Goal: Task Accomplishment & Management: Use online tool/utility

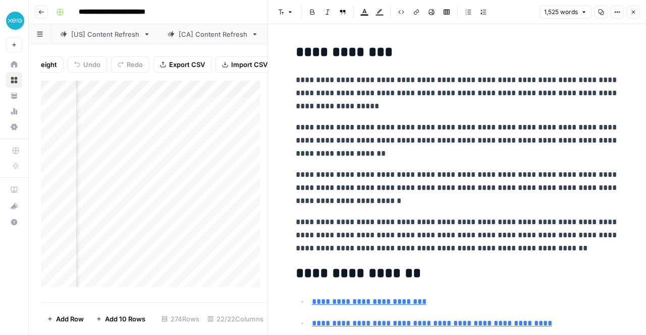
scroll to position [0, 265]
click at [636, 11] on button "Close" at bounding box center [633, 12] width 13 height 13
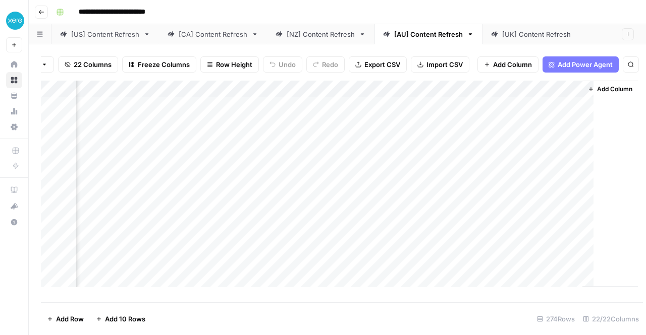
scroll to position [2, 1783]
click at [508, 142] on div "Add Column" at bounding box center [337, 188] width 593 height 214
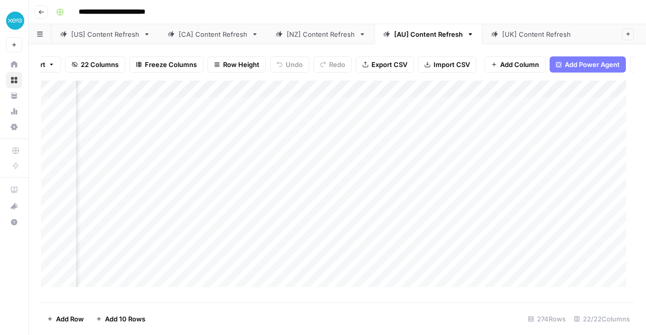
scroll to position [2, 1495]
click at [380, 144] on div "Add Column" at bounding box center [337, 188] width 593 height 214
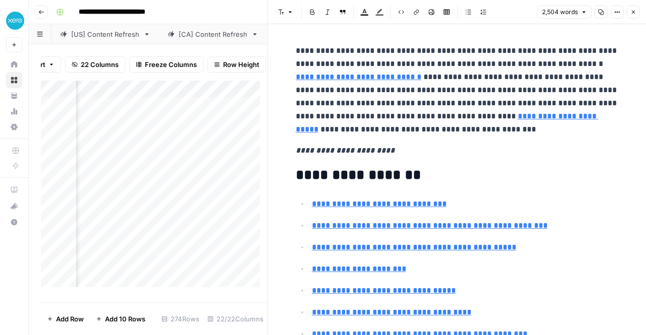
click at [332, 46] on p "**********" at bounding box center [457, 90] width 323 height 92
click at [605, 12] on button "Copy" at bounding box center [600, 12] width 13 height 13
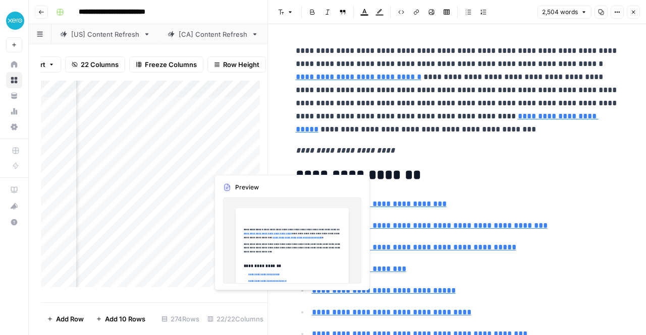
click at [244, 163] on div "Add Column" at bounding box center [154, 188] width 227 height 214
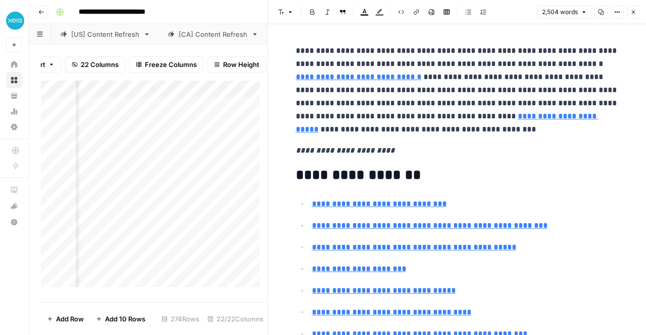
scroll to position [4, 1932]
click at [212, 162] on div "Add Column" at bounding box center [154, 188] width 227 height 214
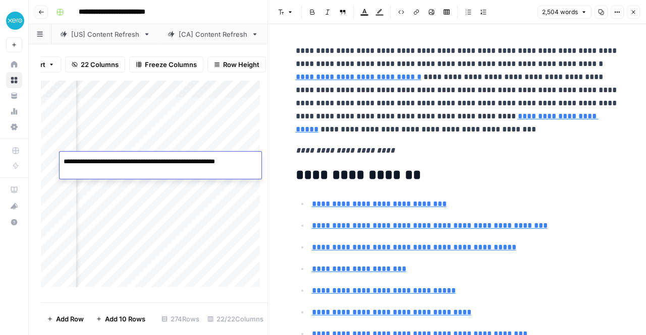
click at [212, 162] on textarea "**********" at bounding box center [161, 162] width 202 height 14
click at [216, 182] on div "Add Column" at bounding box center [154, 188] width 227 height 214
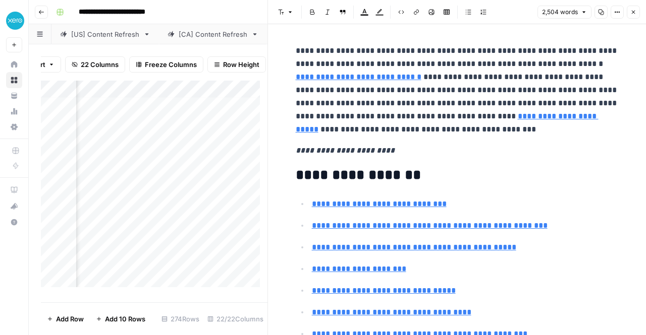
click at [636, 13] on icon "button" at bounding box center [633, 12] width 6 height 6
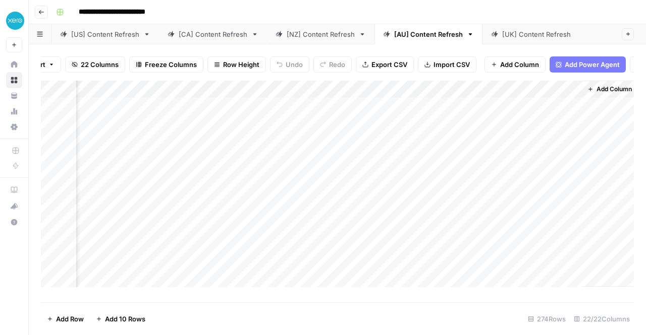
scroll to position [4, 1783]
click at [335, 150] on div "Add Column" at bounding box center [337, 188] width 593 height 214
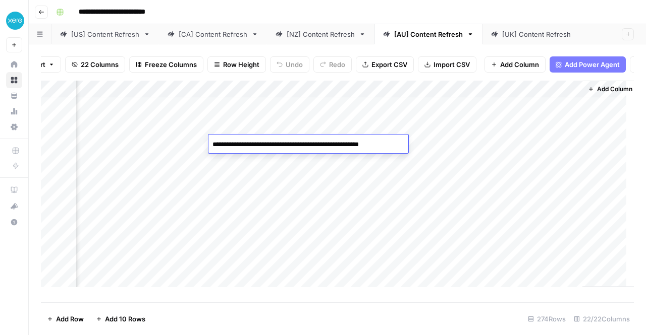
click at [335, 150] on textarea "**********" at bounding box center [306, 145] width 196 height 14
click at [201, 144] on div "Add Column" at bounding box center [337, 188] width 593 height 214
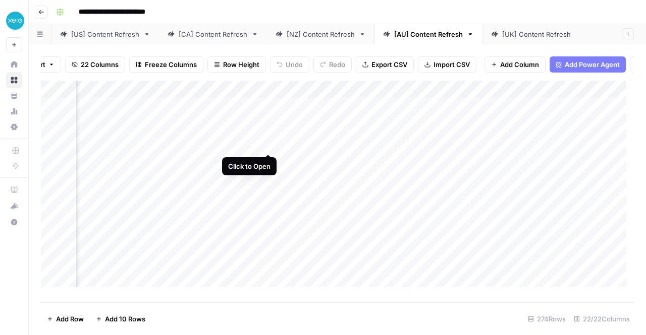
click at [268, 143] on div "Add Column" at bounding box center [337, 188] width 593 height 214
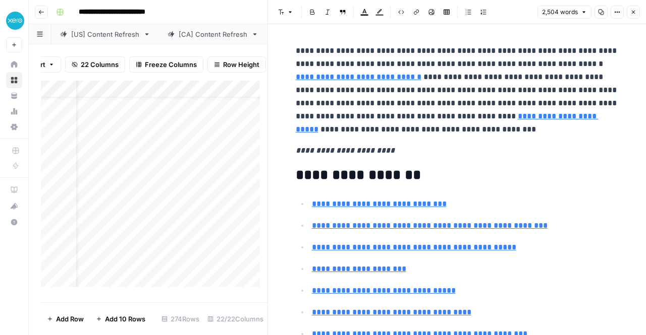
scroll to position [23, 0]
click at [225, 123] on div "Add Column" at bounding box center [154, 188] width 227 height 214
click at [237, 126] on div "Add Column" at bounding box center [154, 188] width 227 height 214
